Goal: Task Accomplishment & Management: Complete application form

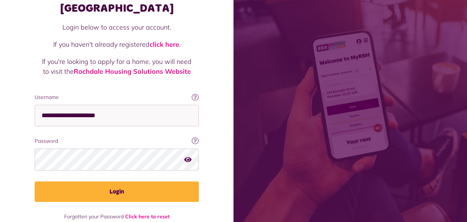
scroll to position [60, 0]
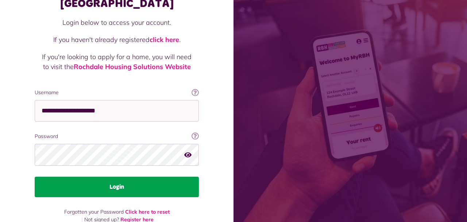
click at [111, 180] on button "Login" at bounding box center [117, 187] width 164 height 20
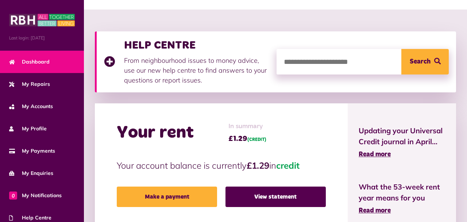
scroll to position [77, 0]
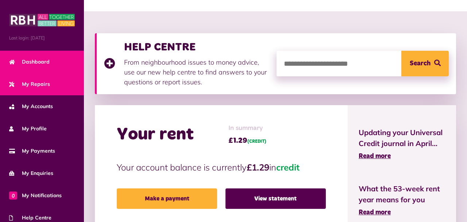
click at [58, 87] on link "My Repairs" at bounding box center [42, 84] width 84 height 22
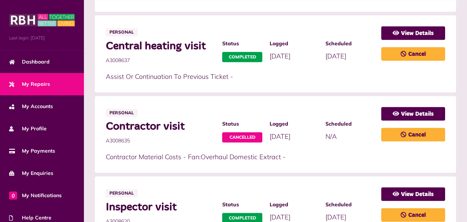
scroll to position [426, 0]
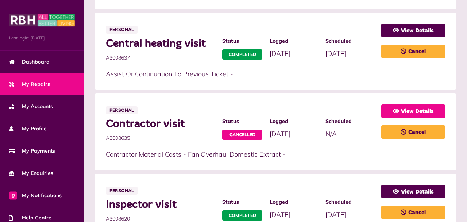
click at [438, 104] on link "View Details" at bounding box center [414, 111] width 64 height 14
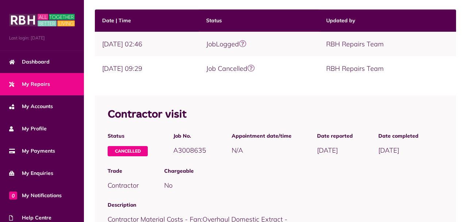
scroll to position [137, 0]
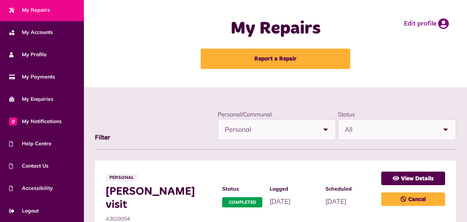
click at [287, 133] on span "Personal" at bounding box center [270, 129] width 91 height 20
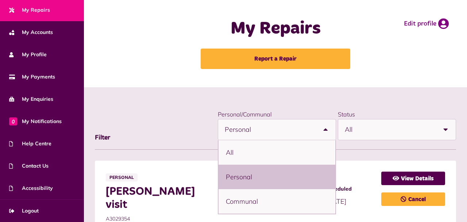
click at [287, 133] on span "Personal" at bounding box center [270, 129] width 91 height 20
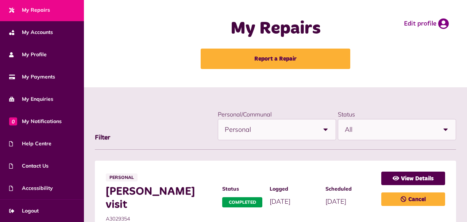
click at [395, 135] on span "All" at bounding box center [390, 129] width 91 height 20
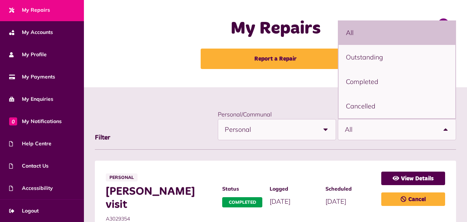
click at [394, 134] on span "All" at bounding box center [390, 129] width 91 height 20
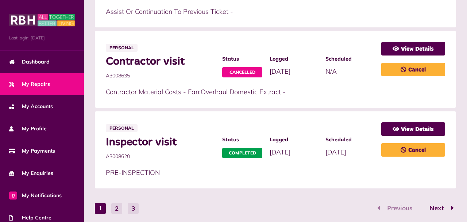
scroll to position [490, 0]
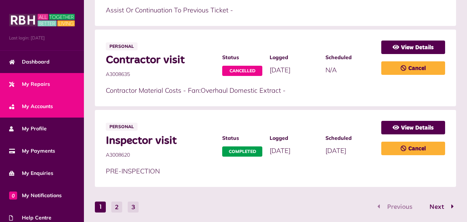
click at [49, 106] on span "My Accounts" at bounding box center [31, 107] width 44 height 8
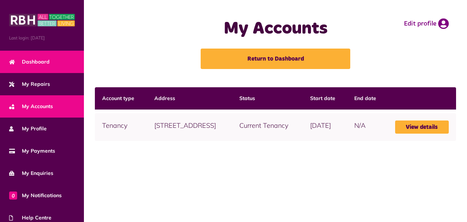
click at [43, 61] on span "Dashboard" at bounding box center [29, 62] width 41 height 8
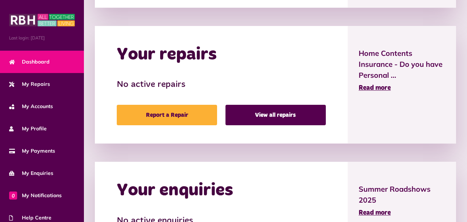
scroll to position [310, 0]
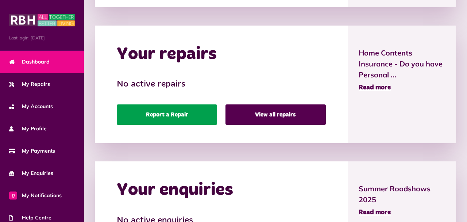
click at [171, 116] on link "Report a Repair" at bounding box center [167, 114] width 100 height 20
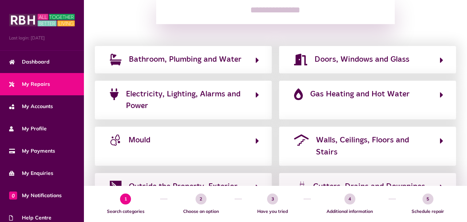
scroll to position [116, 0]
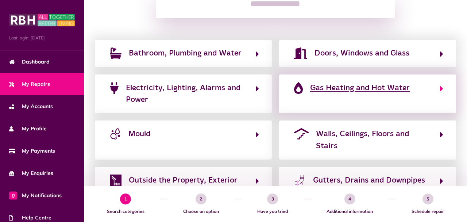
click at [357, 96] on button "Gas Heating and Hot Water" at bounding box center [368, 94] width 152 height 24
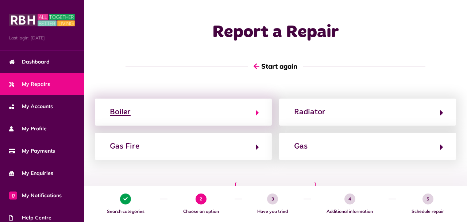
click at [246, 113] on button "Boiler" at bounding box center [184, 112] width 152 height 12
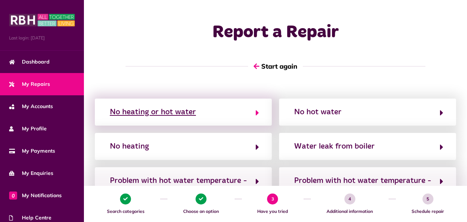
click at [247, 114] on button "No heating or hot water" at bounding box center [184, 112] width 152 height 12
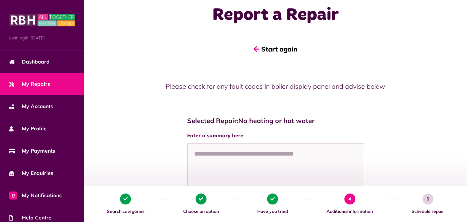
scroll to position [77, 0]
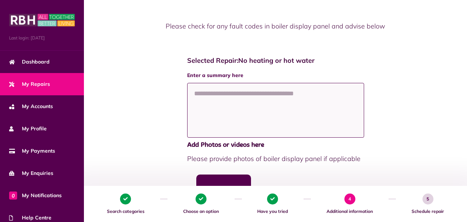
click at [250, 98] on textarea at bounding box center [275, 110] width 177 height 55
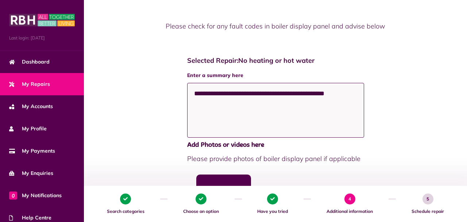
click at [197, 95] on textarea "**********" at bounding box center [275, 110] width 177 height 55
click at [316, 92] on textarea "**********" at bounding box center [275, 110] width 177 height 55
click at [334, 93] on textarea "**********" at bounding box center [275, 110] width 177 height 55
click at [371, 87] on div "**********" at bounding box center [275, 191] width 369 height 284
click at [219, 104] on textarea "**********" at bounding box center [275, 110] width 177 height 55
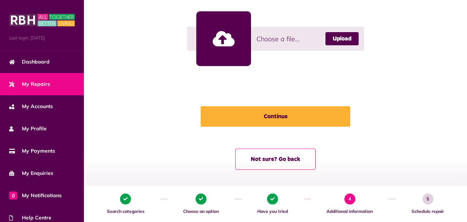
scroll to position [241, 0]
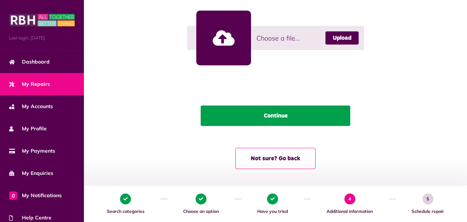
type textarea "**********"
click at [298, 111] on button "Continue" at bounding box center [276, 116] width 150 height 20
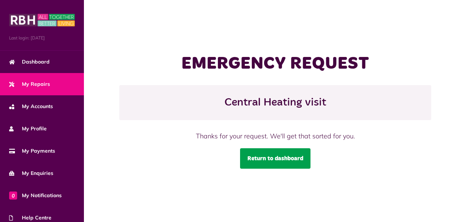
click at [272, 158] on link "Return to dashboard" at bounding box center [275, 158] width 70 height 20
